Goal: Information Seeking & Learning: Check status

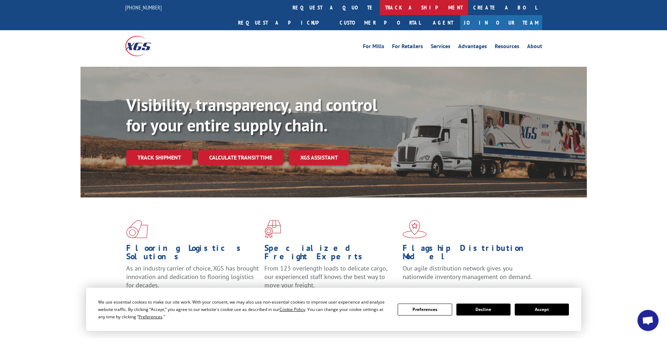
click at [380, 8] on link "track a shipment" at bounding box center [424, 7] width 88 height 15
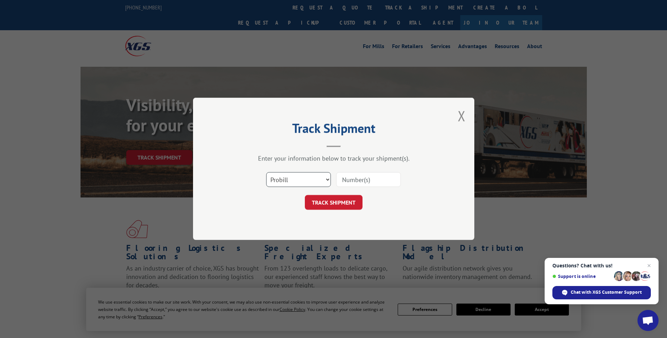
click at [323, 182] on select "Select category... Probill BOL PO" at bounding box center [298, 180] width 65 height 15
click at [266, 173] on select "Select category... Probill BOL PO" at bounding box center [298, 180] width 65 height 15
click at [365, 182] on input at bounding box center [368, 180] width 65 height 15
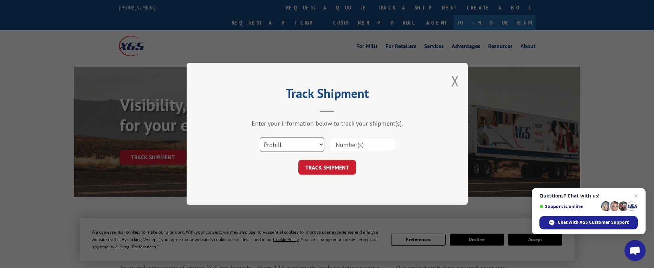
click at [287, 148] on select "Select category... Probill BOL PO" at bounding box center [292, 145] width 65 height 15
click at [356, 146] on input at bounding box center [362, 145] width 65 height 15
type input "17501585"
click at [314, 167] on button "TRACK SHIPMENT" at bounding box center [327, 168] width 58 height 15
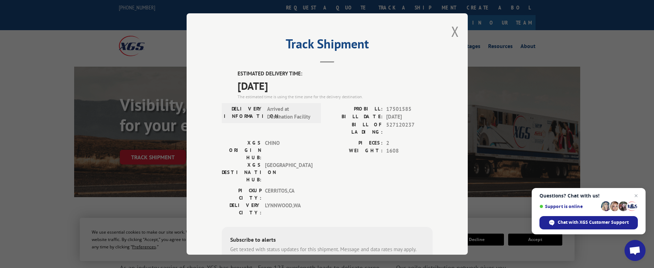
click at [451, 28] on button "Close modal" at bounding box center [455, 31] width 8 height 19
